Goal: Information Seeking & Learning: Learn about a topic

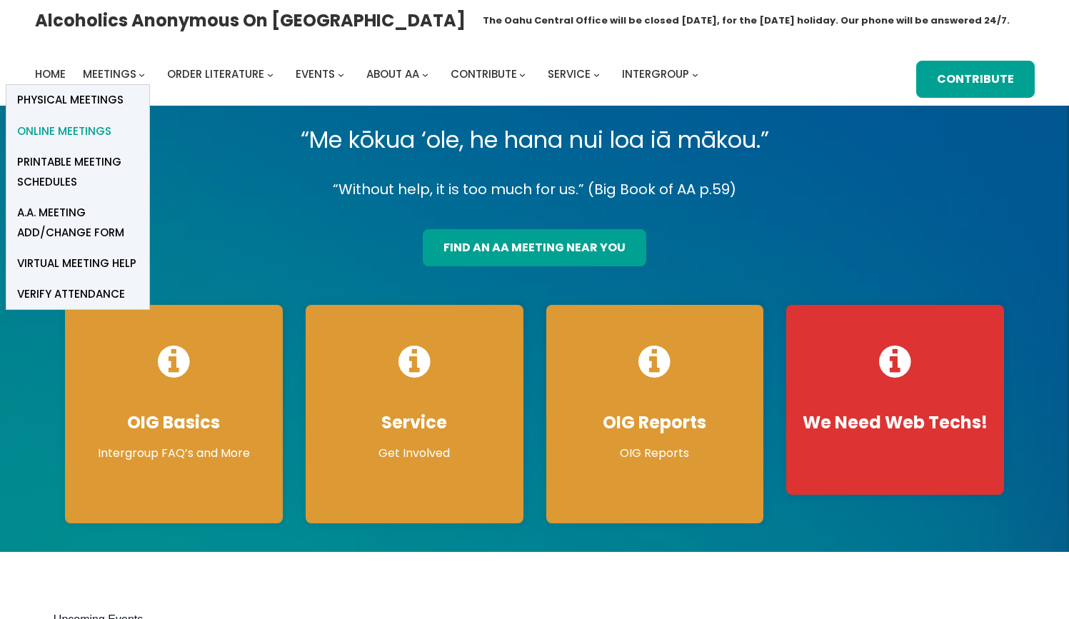
click at [104, 131] on span "Online Meetings" at bounding box center [64, 131] width 94 height 20
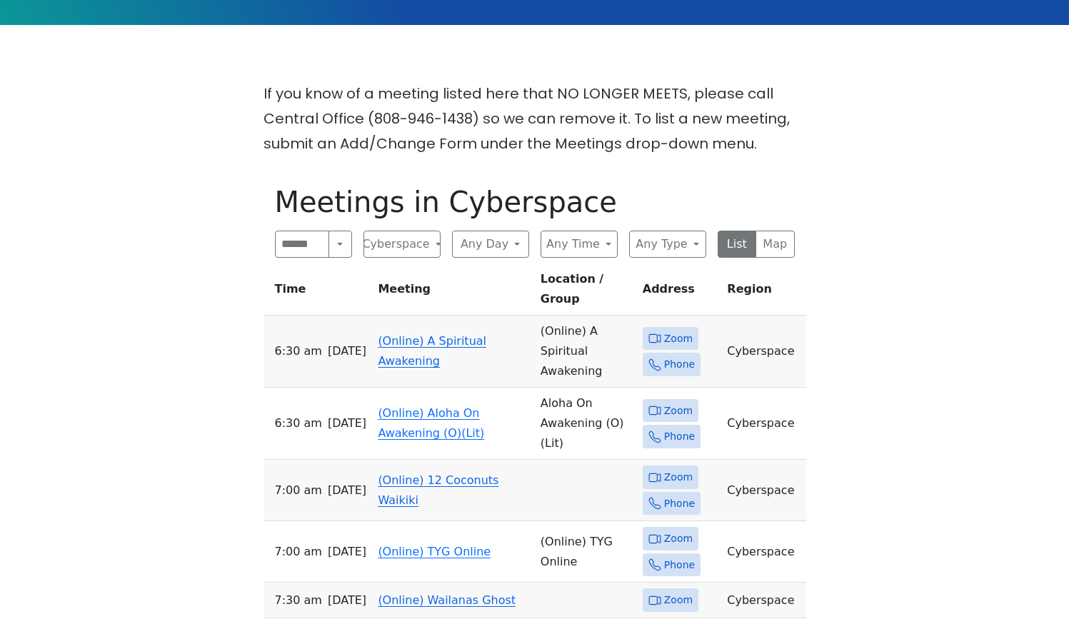
scroll to position [323, 0]
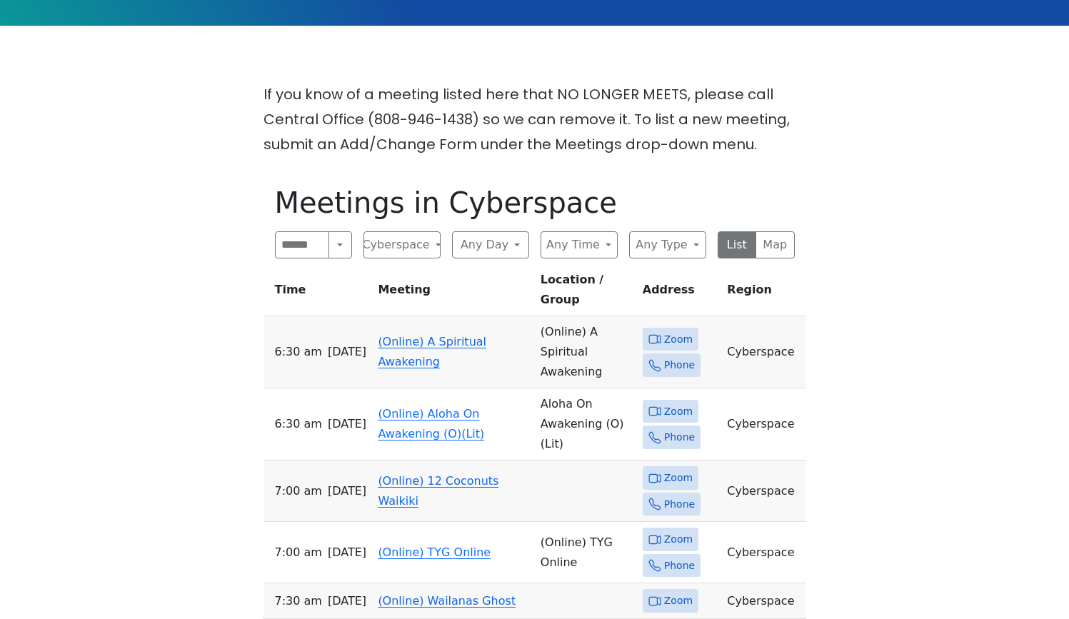
click at [421, 325] on td "(Online) A Spiritual Awakening" at bounding box center [453, 352] width 162 height 72
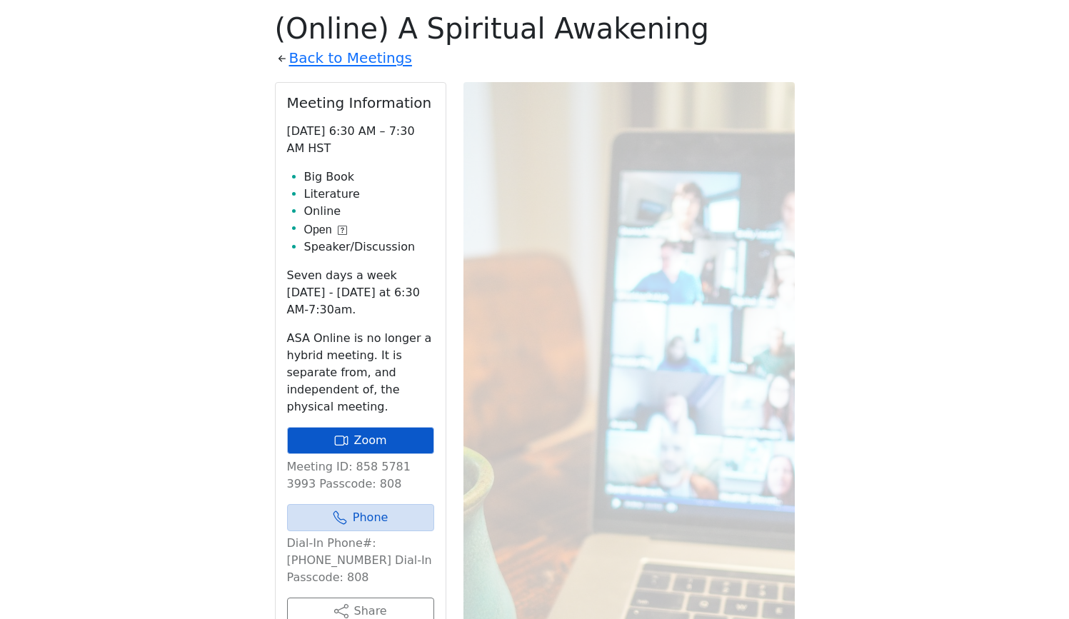
click at [403, 439] on link "Zoom" at bounding box center [360, 440] width 147 height 27
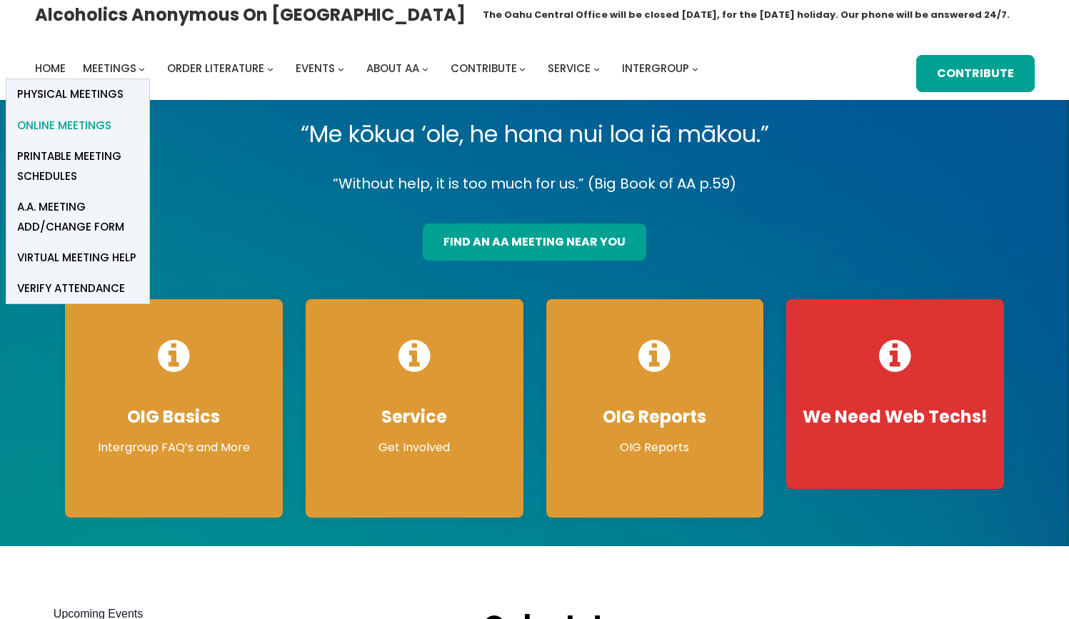
scroll to position [6, 1]
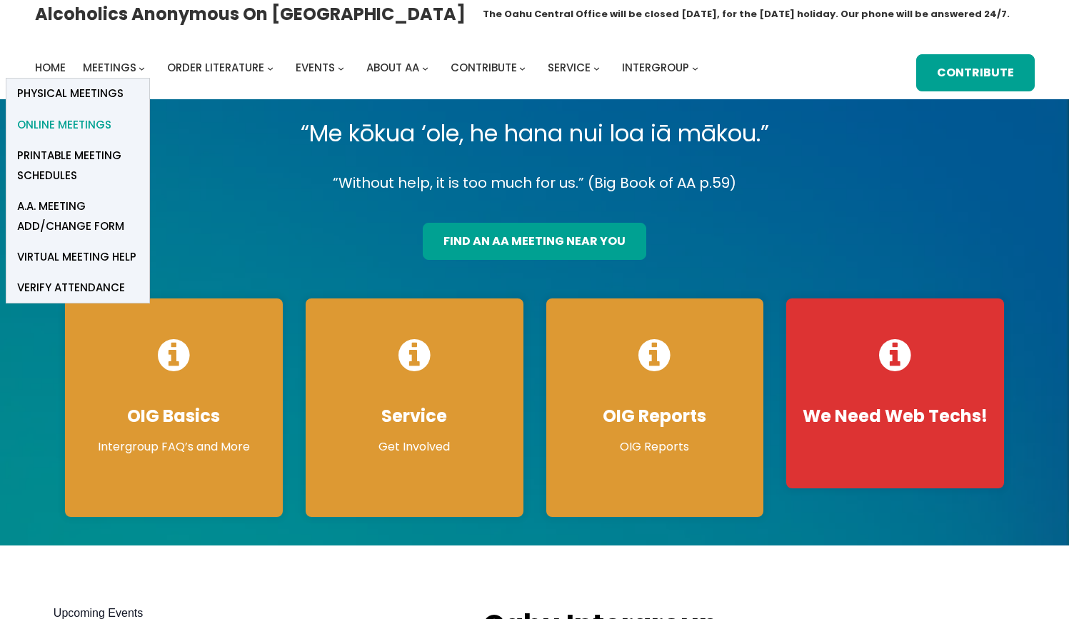
click at [101, 122] on span "Online Meetings" at bounding box center [64, 125] width 94 height 20
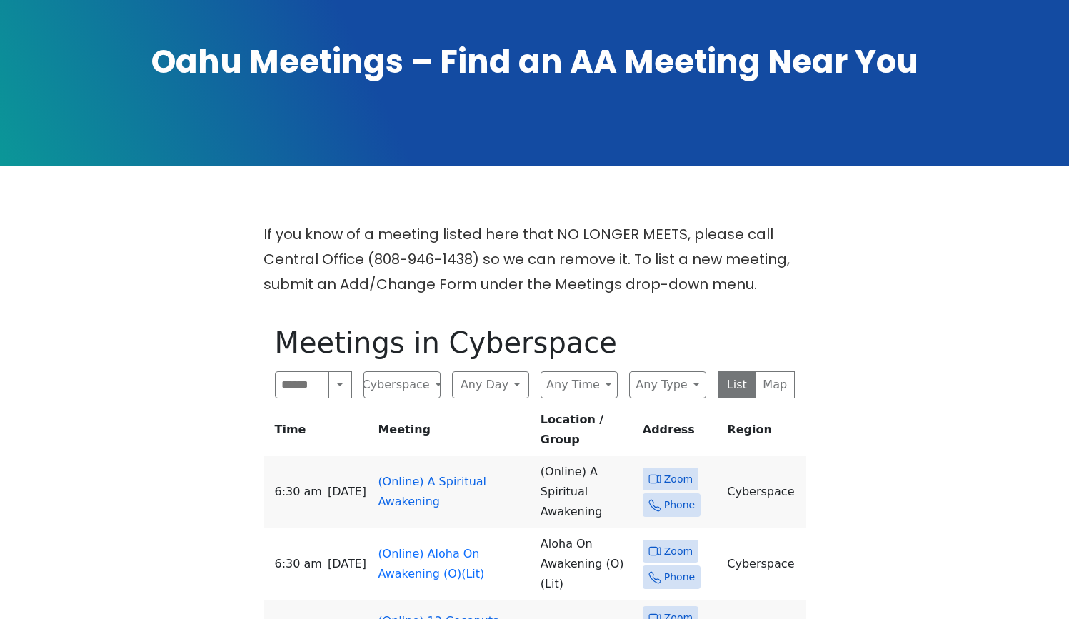
scroll to position [181, 0]
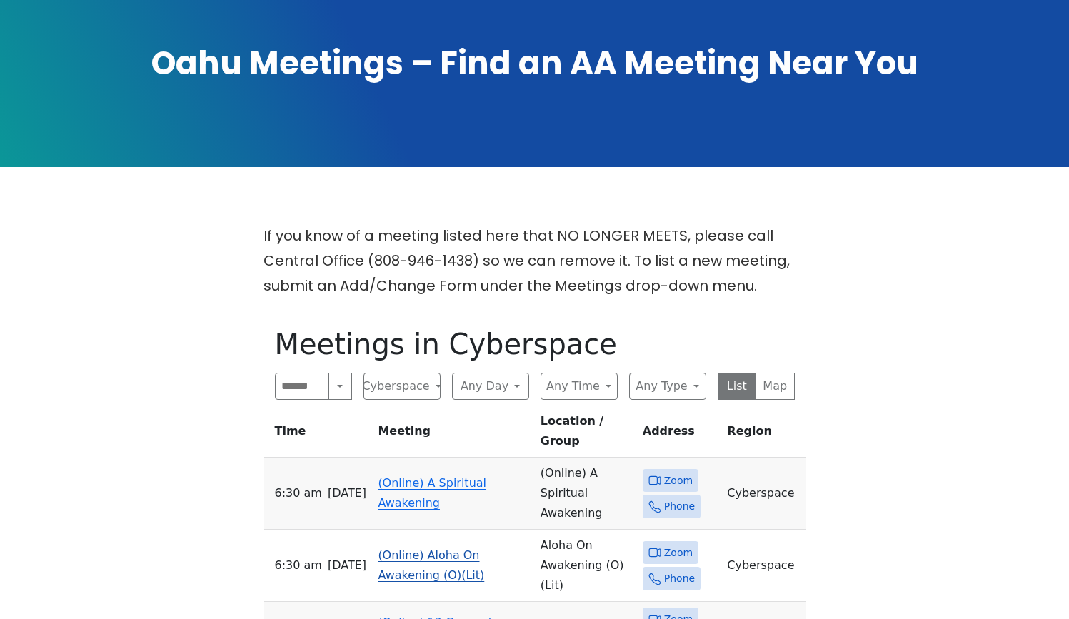
click at [419, 548] on link "(Online) Aloha On Awakening (O)(Lit)" at bounding box center [431, 565] width 106 height 34
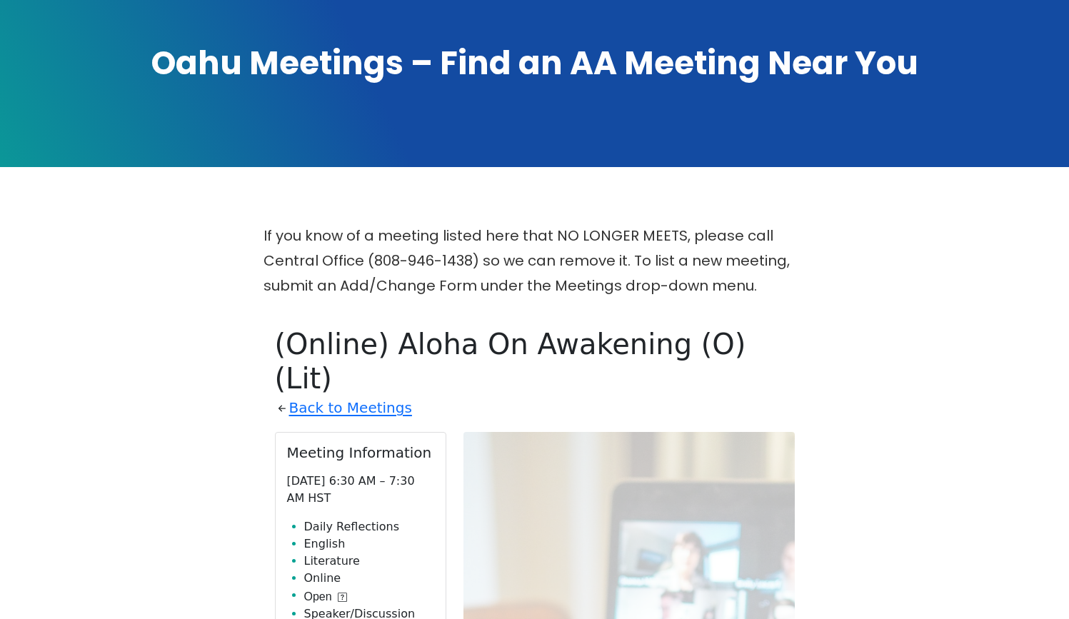
scroll to position [497, 0]
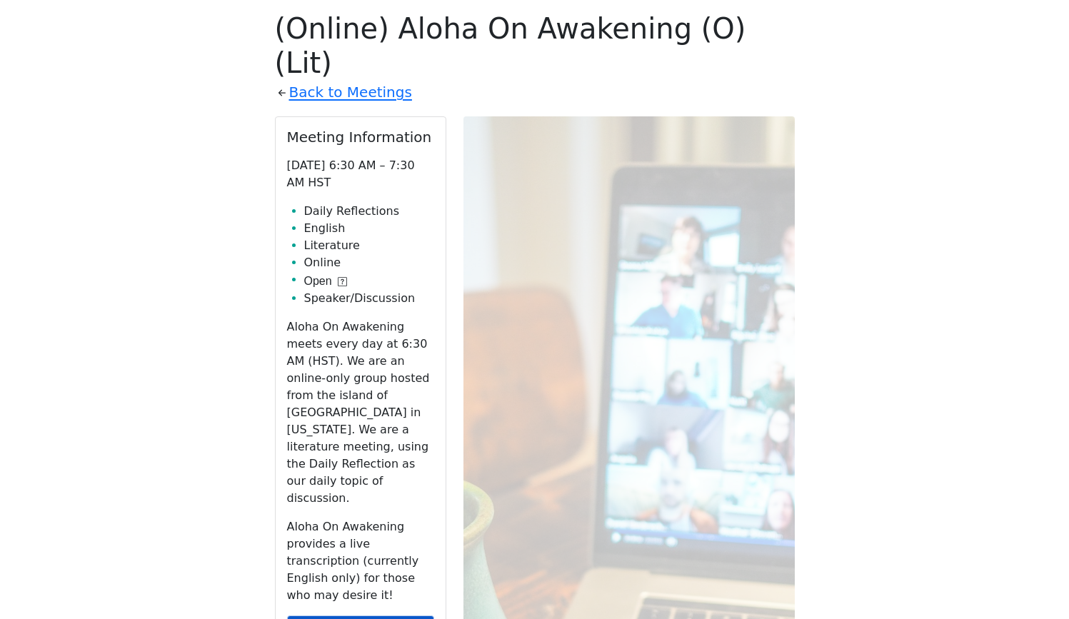
click at [418, 615] on link "Zoom" at bounding box center [360, 628] width 147 height 27
